Goal: Navigation & Orientation: Find specific page/section

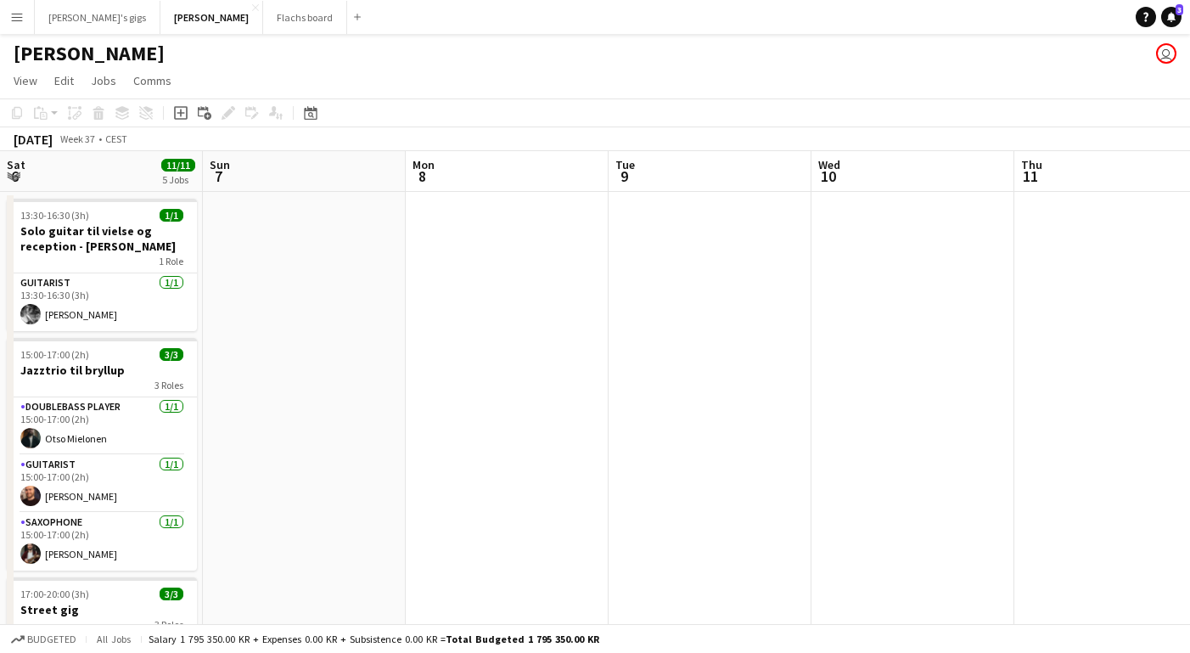
scroll to position [0, 607]
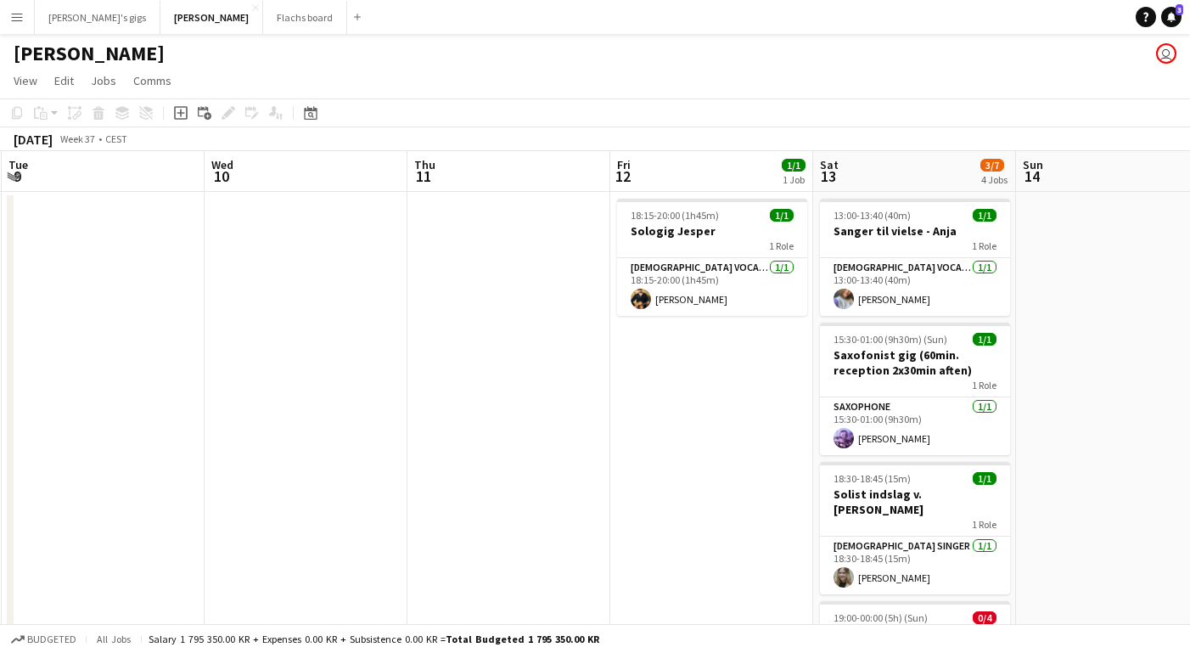
click at [20, 19] on app-icon "Menu" at bounding box center [17, 17] width 14 height 14
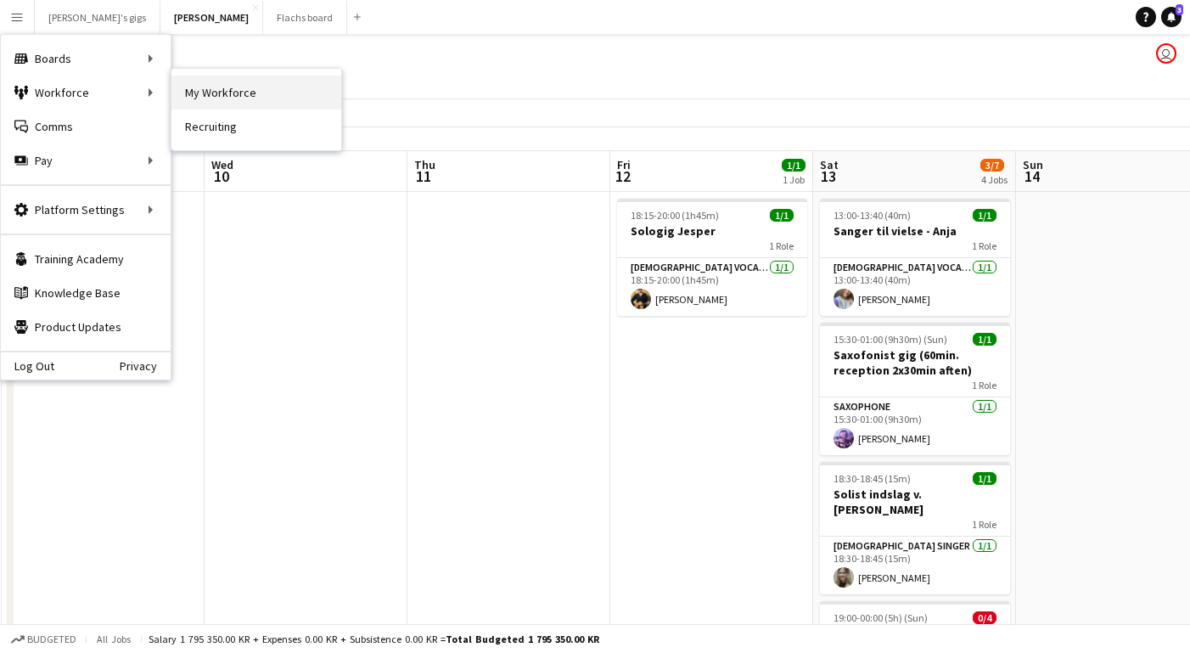
click at [205, 92] on link "My Workforce" at bounding box center [256, 93] width 170 height 34
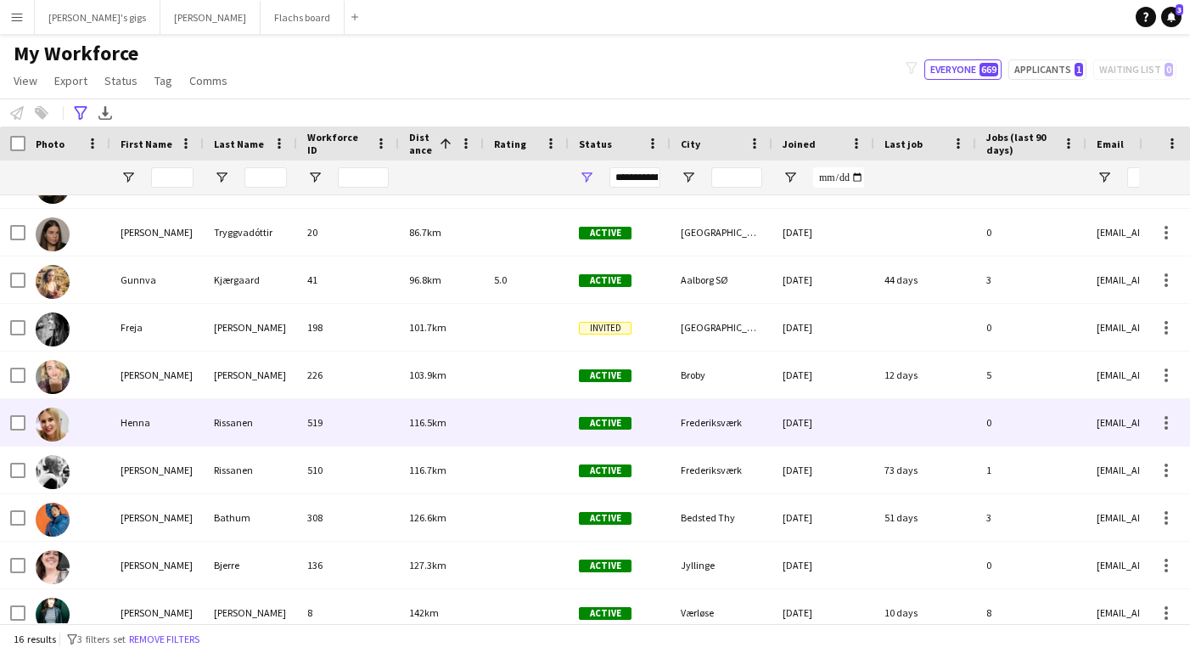
scroll to position [333, 0]
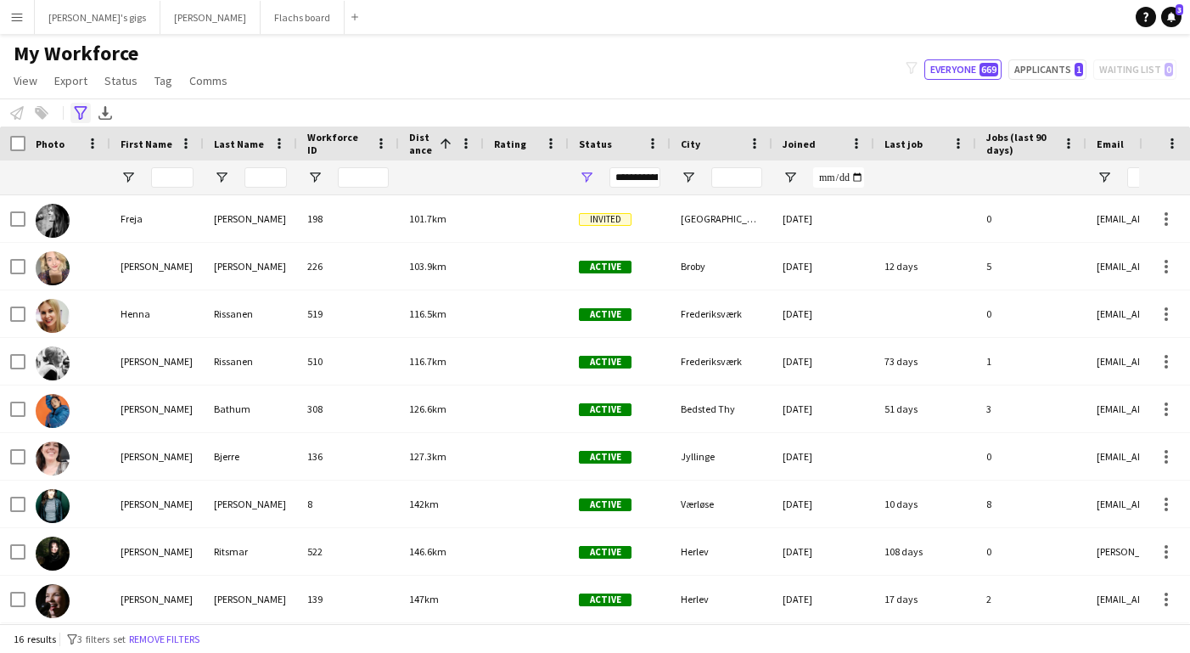
click at [82, 115] on icon "Advanced filters" at bounding box center [81, 113] width 14 height 14
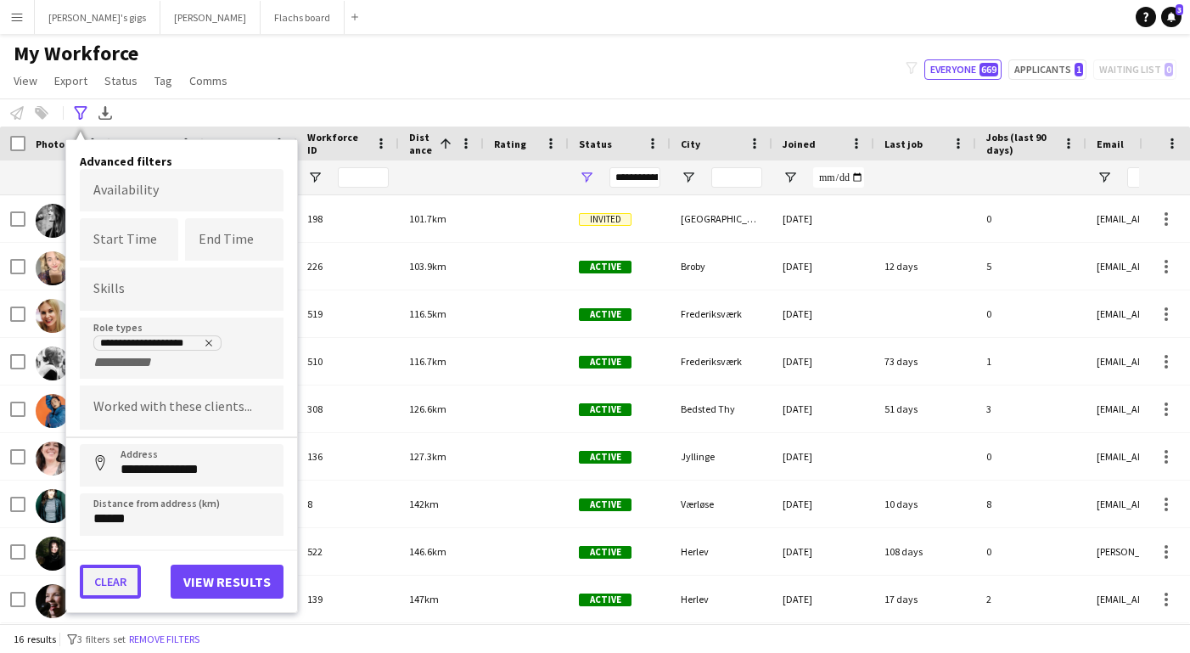
click at [102, 585] on button "Clear" at bounding box center [110, 581] width 61 height 34
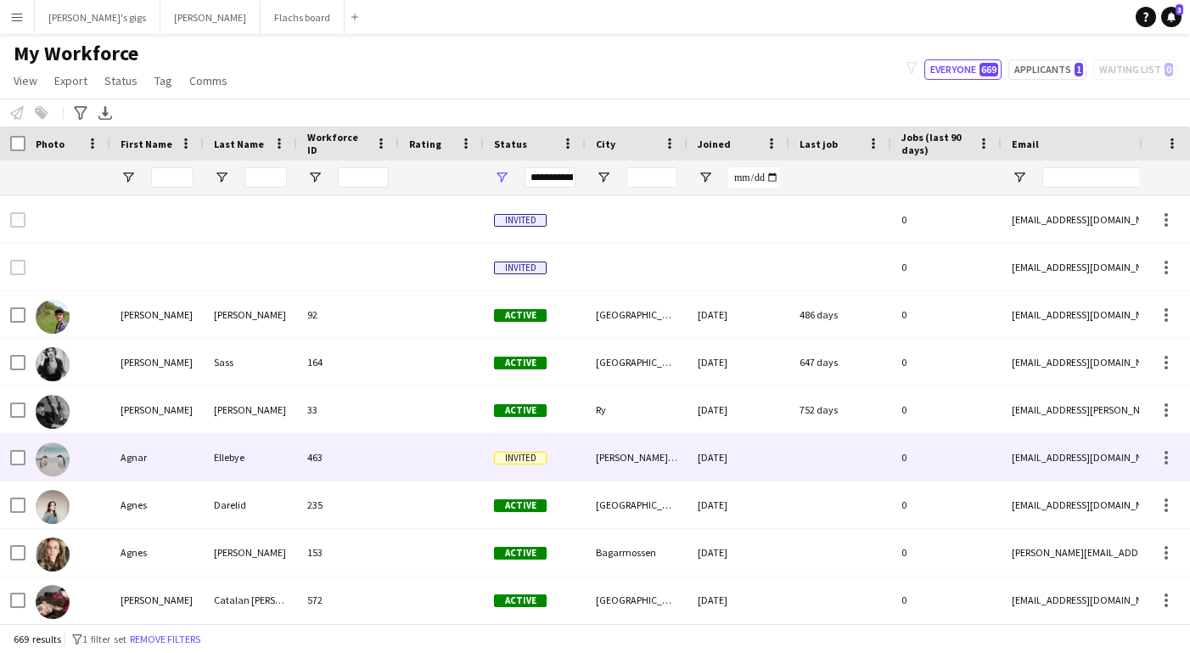
scroll to position [0, 0]
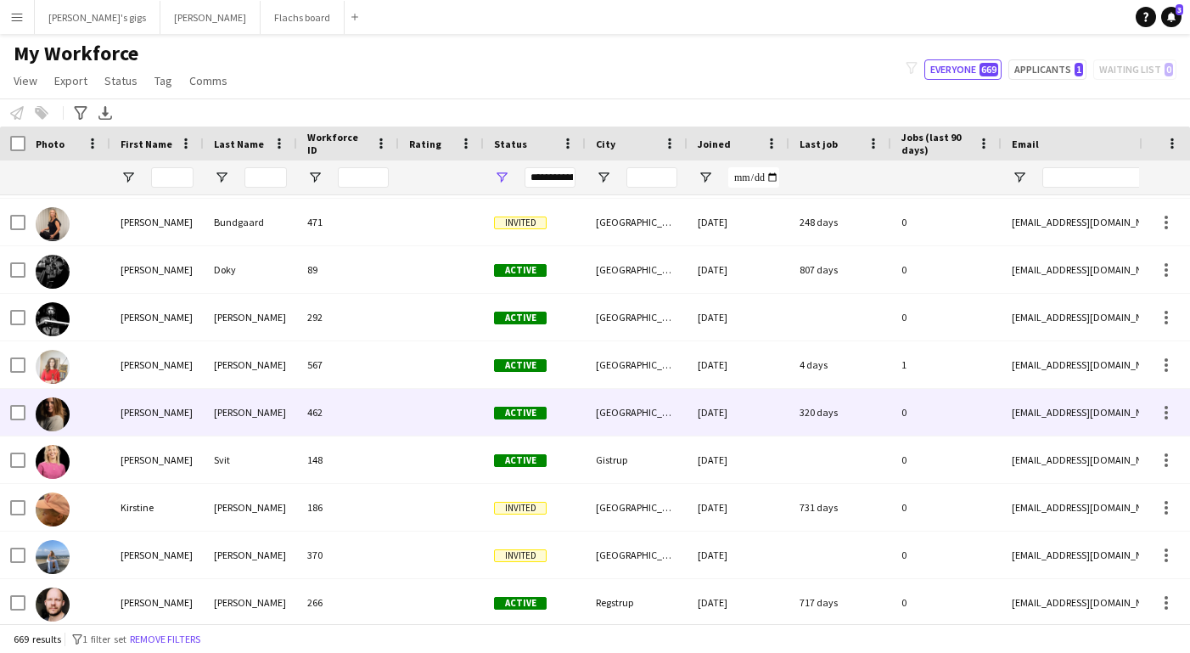
click at [180, 420] on div "[PERSON_NAME]" at bounding box center [156, 412] width 93 height 47
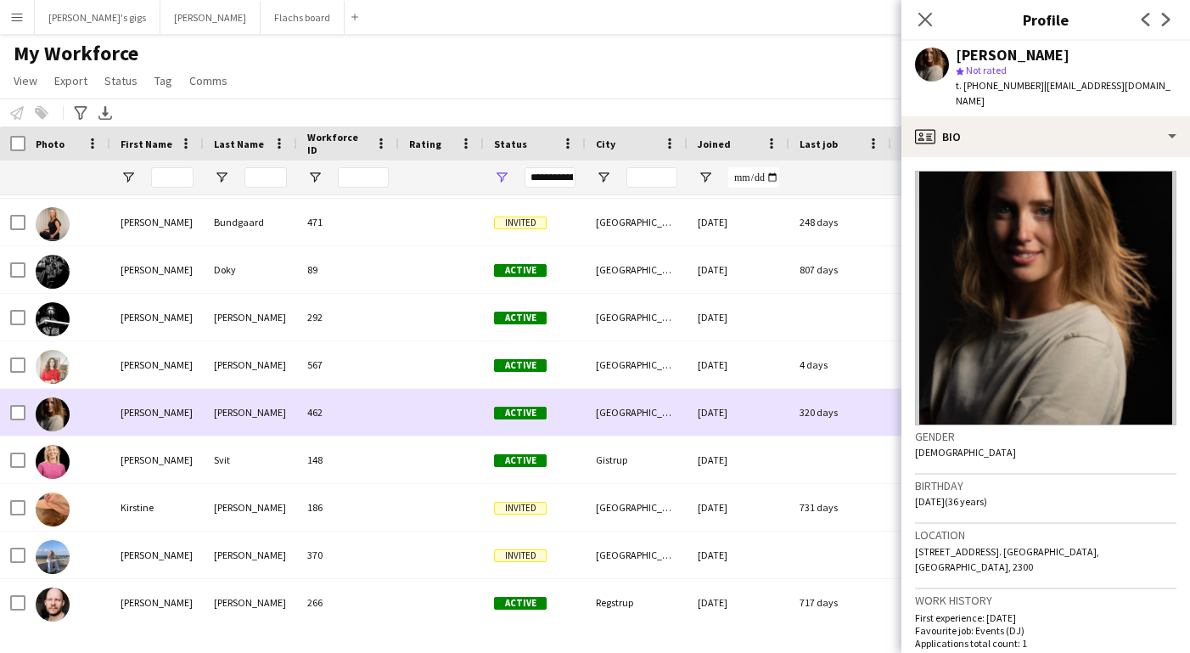
click at [180, 419] on div "[PERSON_NAME]" at bounding box center [156, 412] width 93 height 47
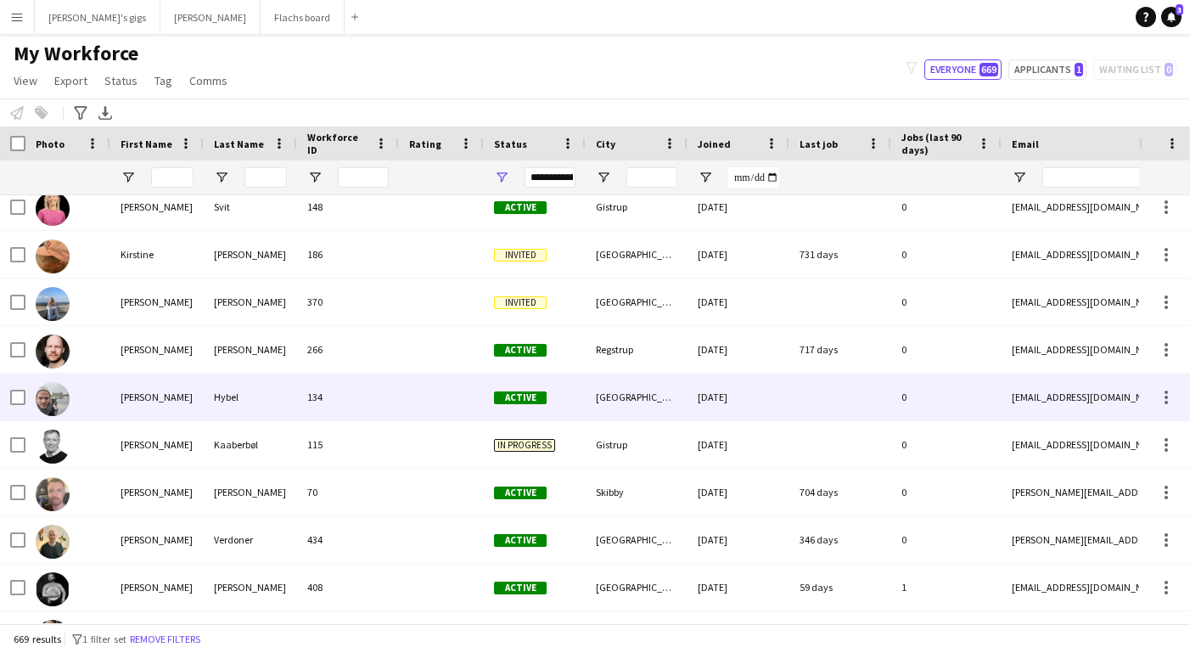
click at [196, 401] on div "[PERSON_NAME]" at bounding box center [156, 396] width 93 height 47
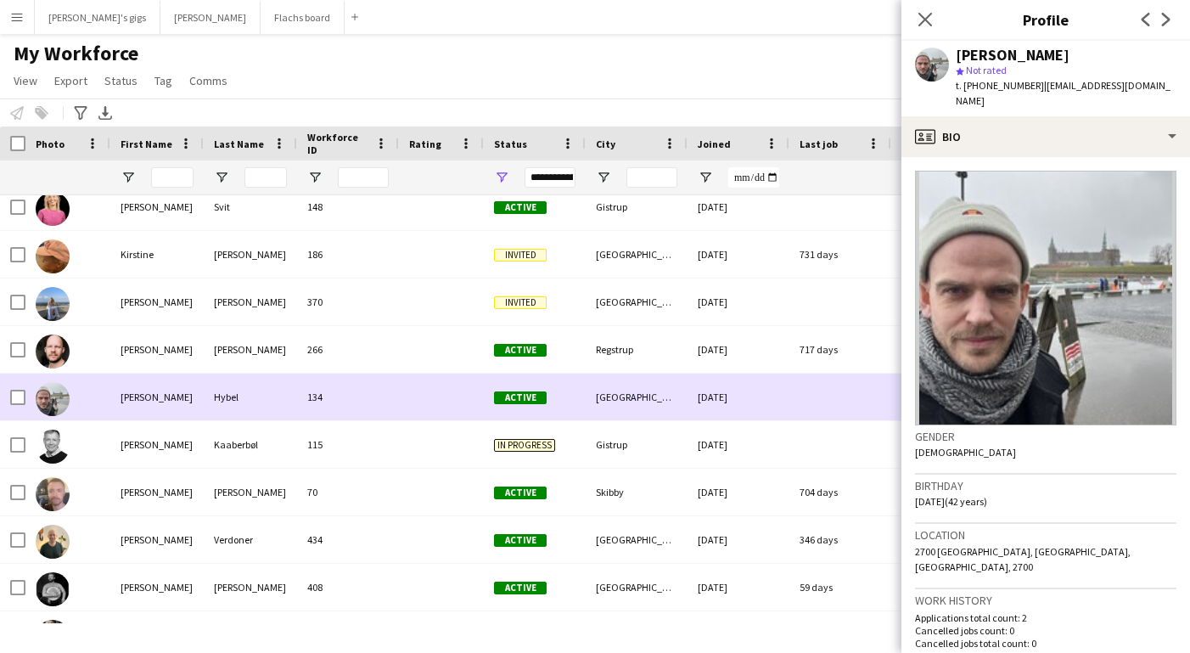
click at [195, 401] on div "[PERSON_NAME]" at bounding box center [156, 396] width 93 height 47
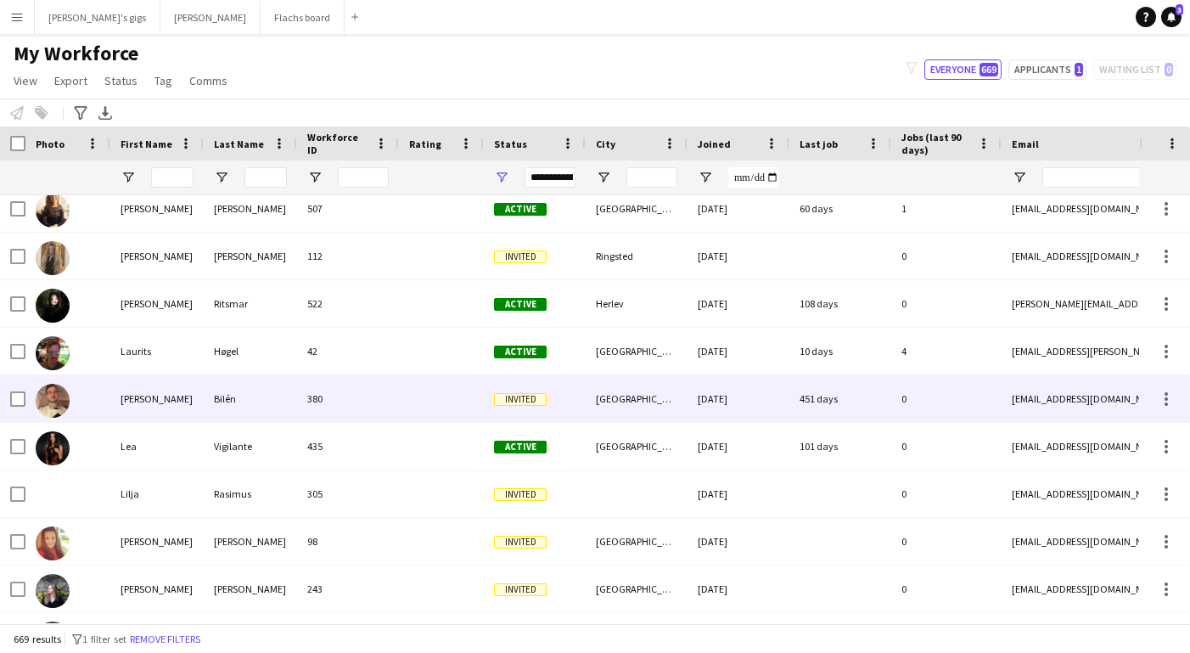
click at [195, 401] on div "[PERSON_NAME]" at bounding box center [156, 398] width 93 height 47
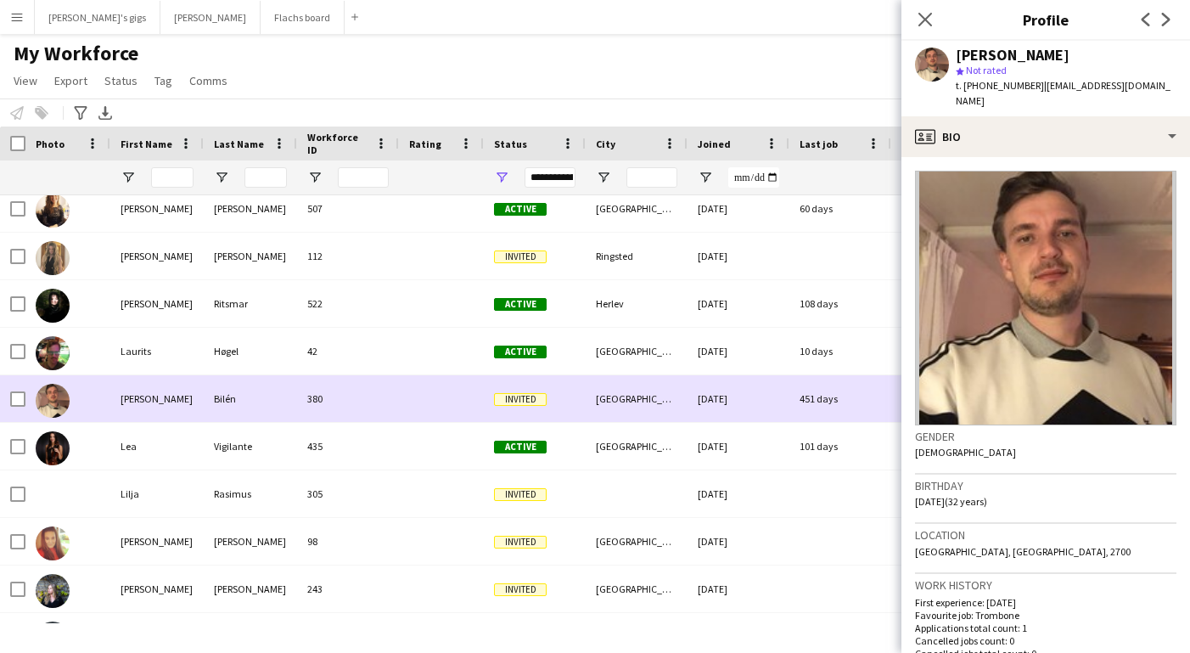
click at [195, 401] on div "[PERSON_NAME]" at bounding box center [156, 398] width 93 height 47
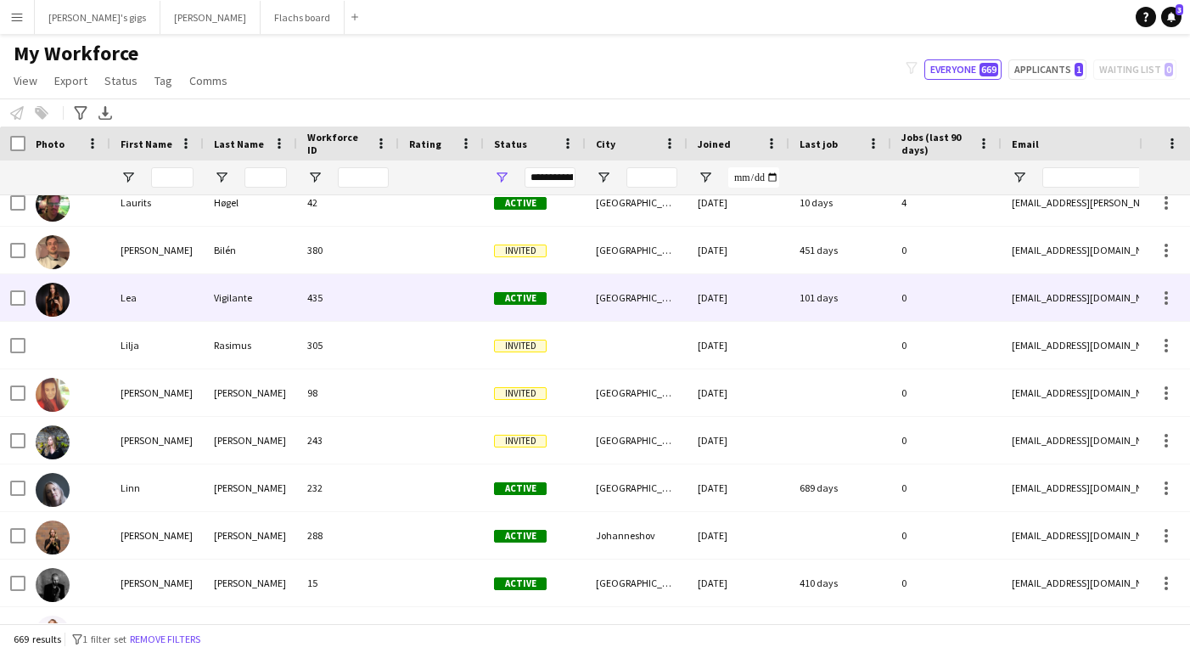
click at [169, 300] on div "Lea" at bounding box center [156, 297] width 93 height 47
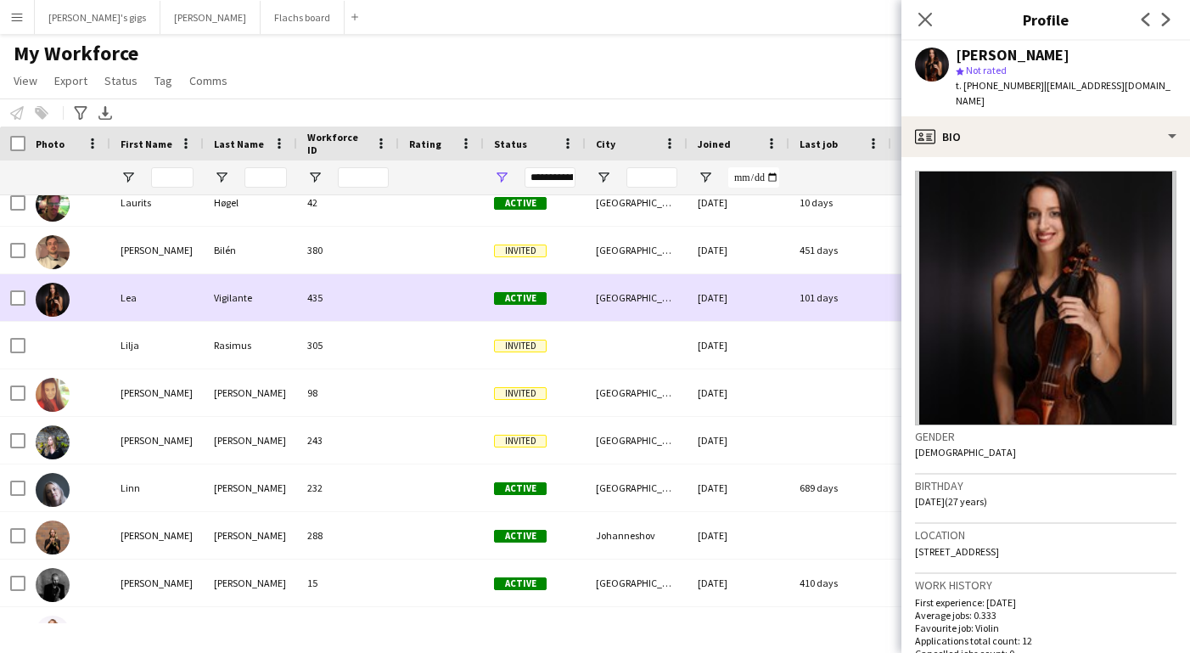
click at [169, 300] on div "Lea" at bounding box center [156, 297] width 93 height 47
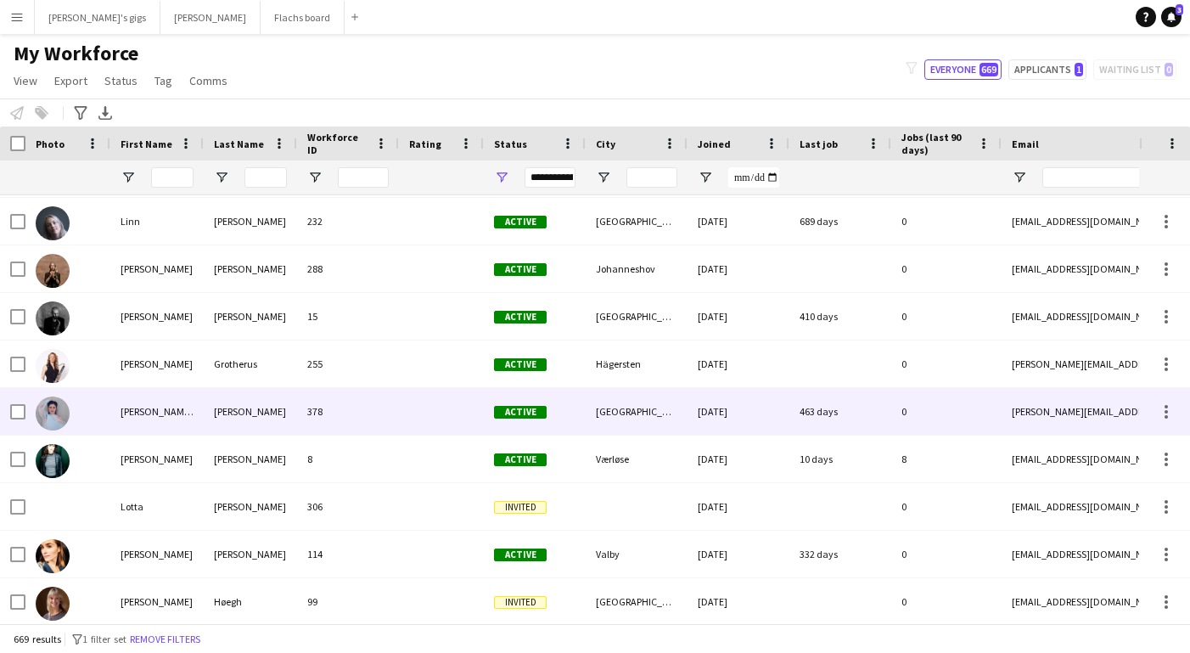
click at [200, 415] on div "[PERSON_NAME] [PERSON_NAME]" at bounding box center [156, 411] width 93 height 47
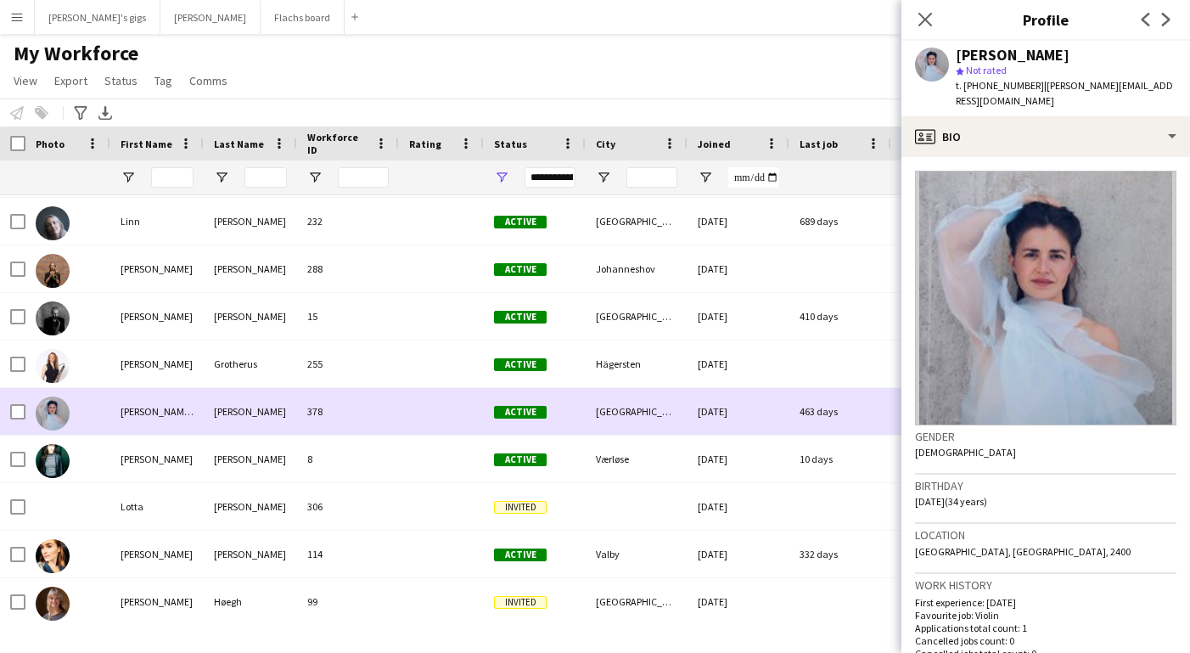
click at [200, 415] on div "[PERSON_NAME] [PERSON_NAME]" at bounding box center [156, 411] width 93 height 47
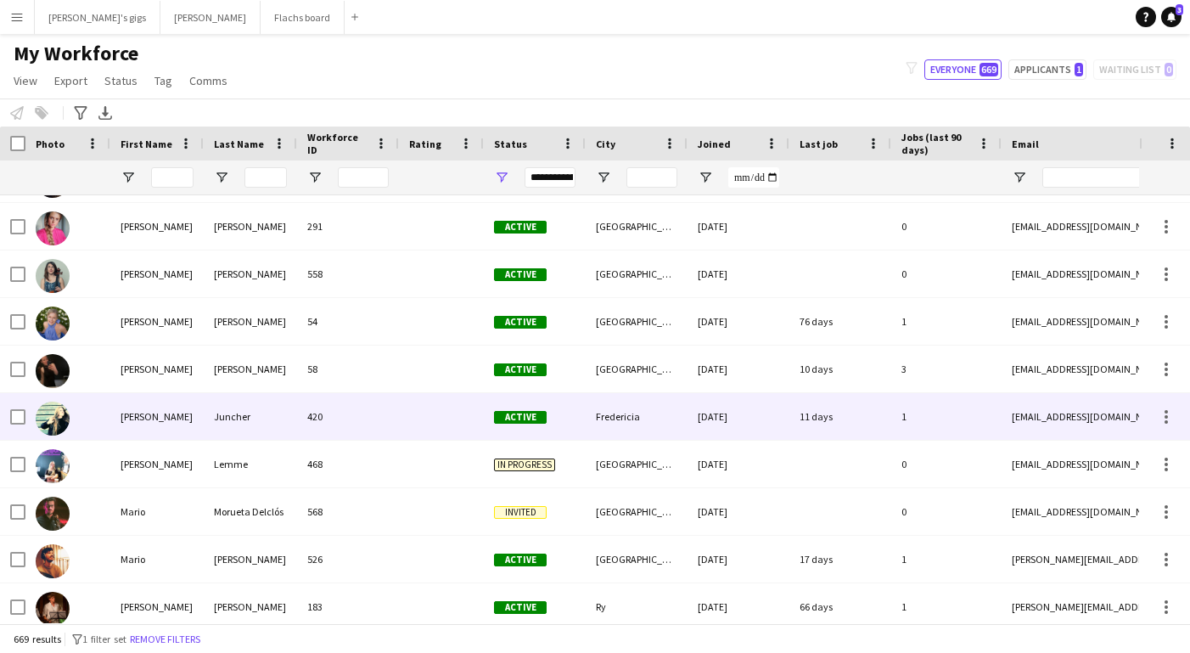
click at [189, 394] on div "[PERSON_NAME]" at bounding box center [156, 416] width 93 height 47
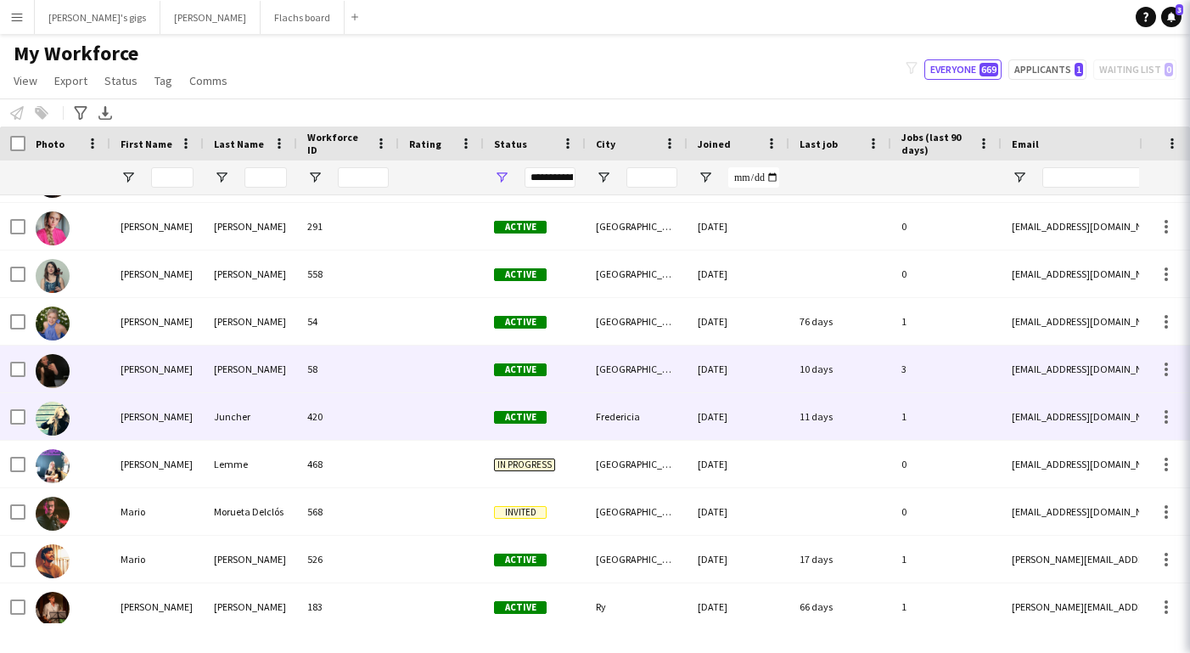
click at [183, 366] on div "[PERSON_NAME]" at bounding box center [156, 368] width 93 height 47
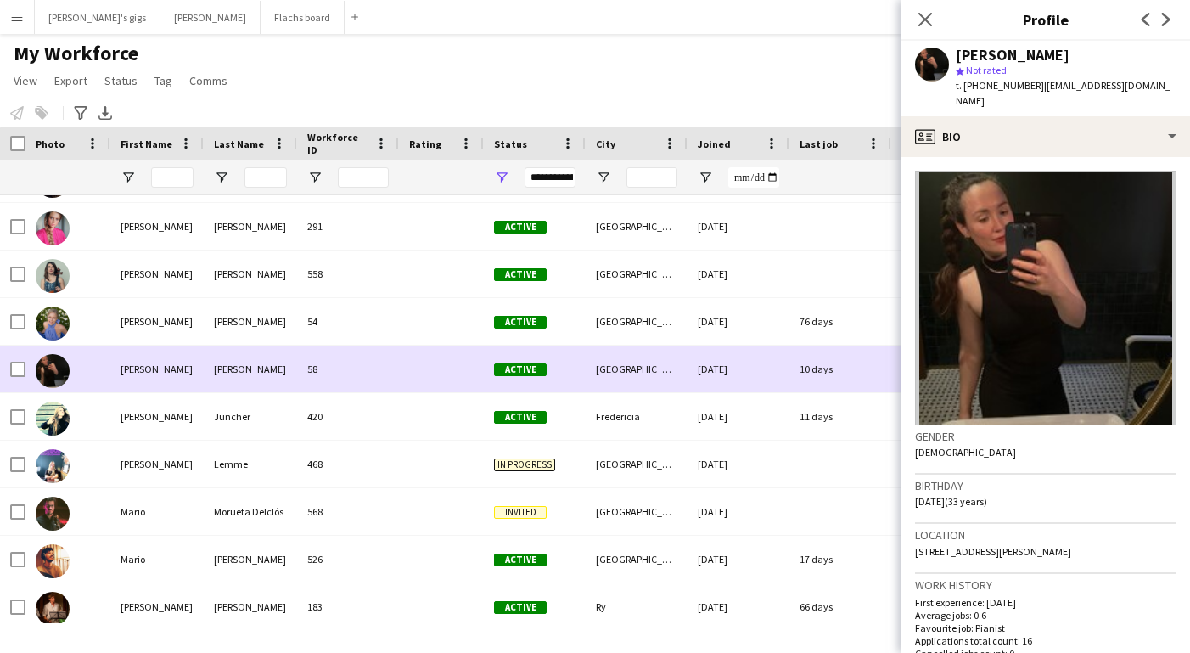
click at [183, 366] on div "[PERSON_NAME]" at bounding box center [156, 368] width 93 height 47
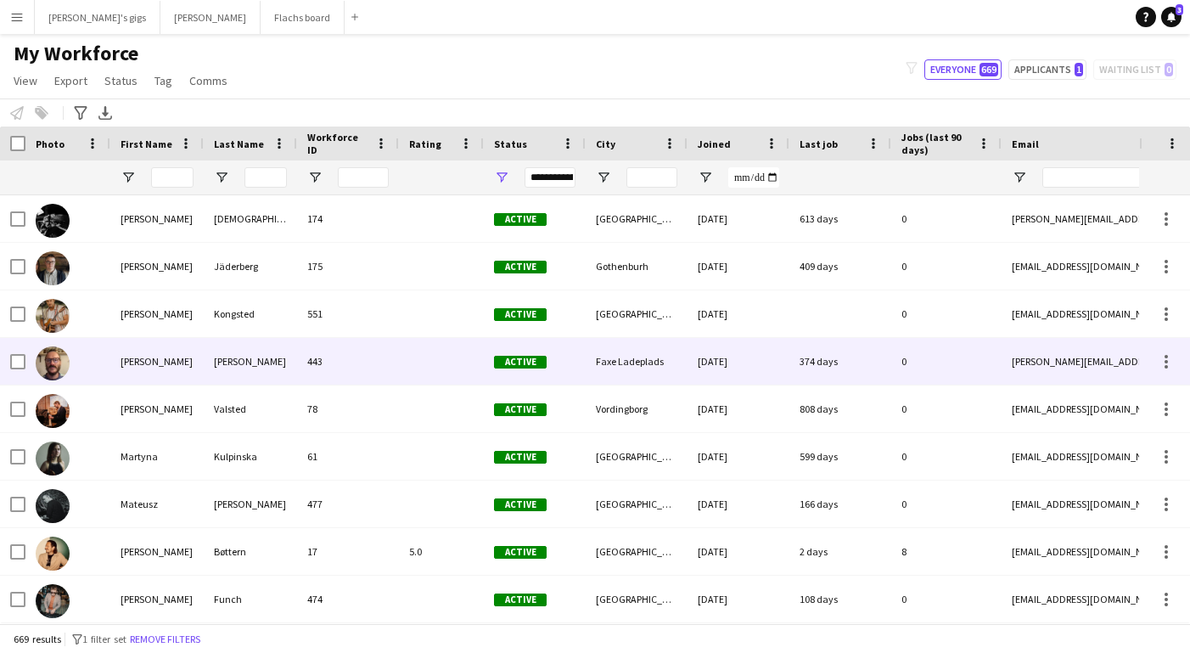
click at [187, 374] on div "[PERSON_NAME]" at bounding box center [156, 361] width 93 height 47
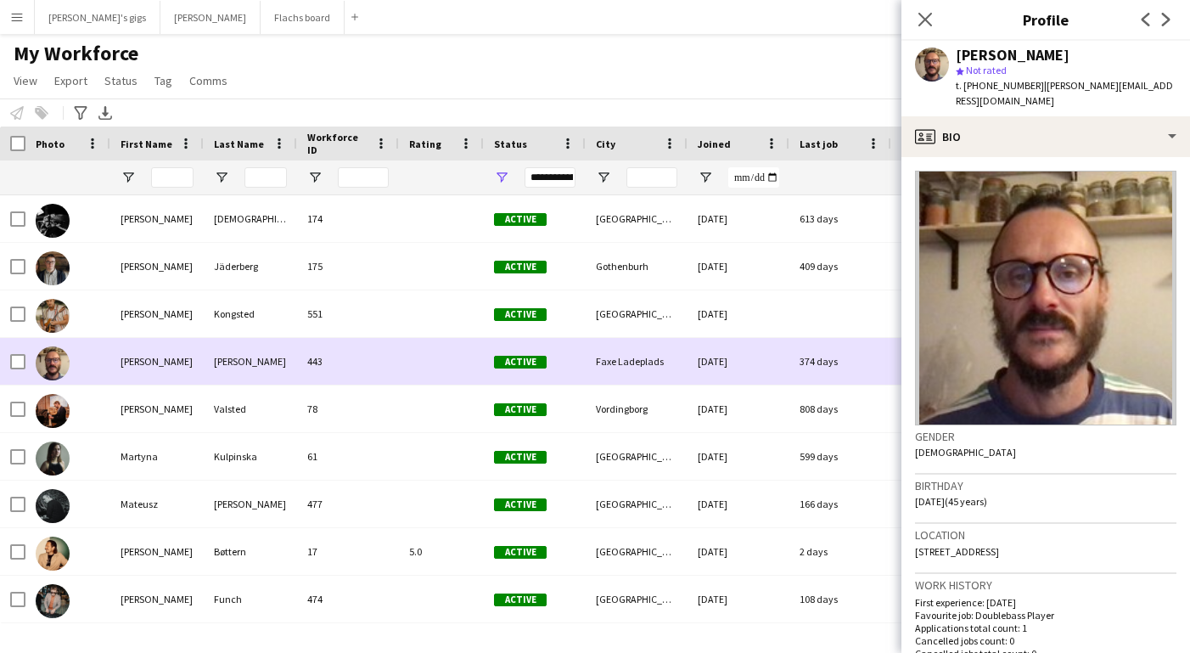
click at [187, 373] on div "[PERSON_NAME]" at bounding box center [156, 361] width 93 height 47
